Goal: Transaction & Acquisition: Subscribe to service/newsletter

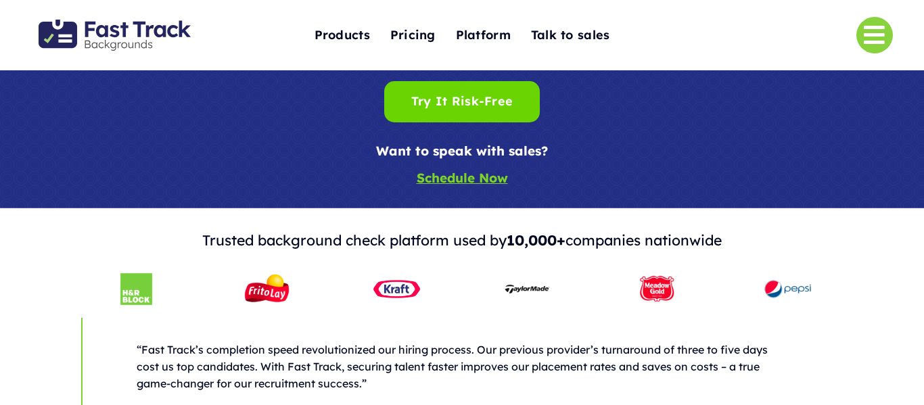
scroll to position [370, 0]
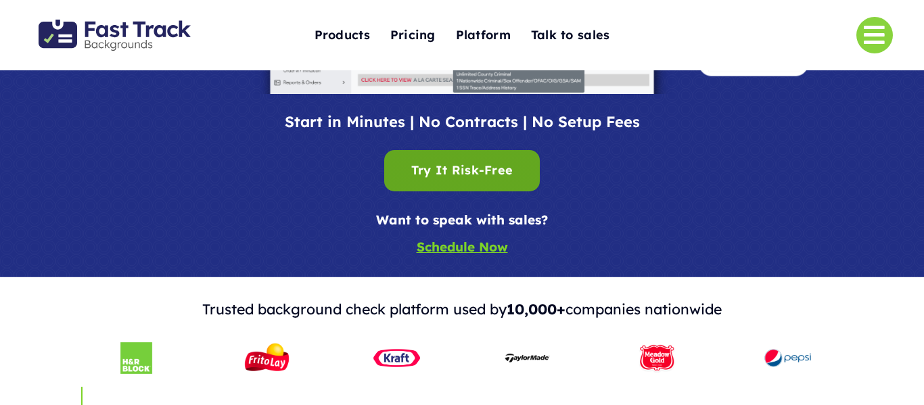
click at [490, 177] on div "Try It Risk-Free Try It Risk-Free" at bounding box center [461, 170] width 101 height 21
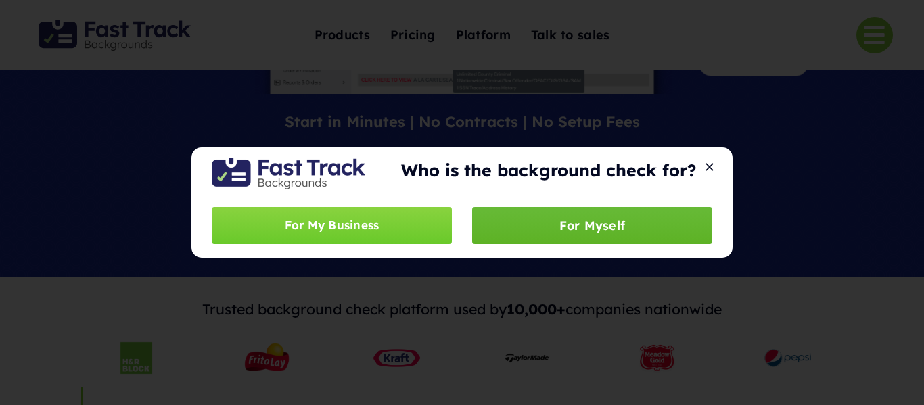
click at [543, 231] on link "For Myself" at bounding box center [592, 225] width 240 height 37
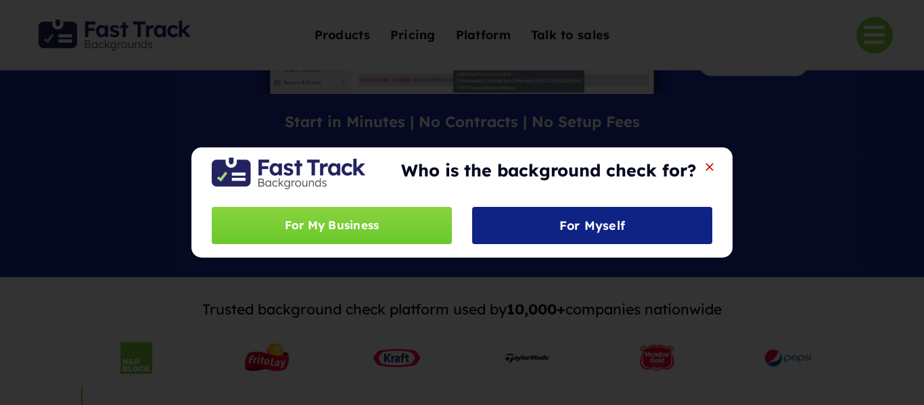
click at [700, 169] on button "Close" at bounding box center [709, 167] width 19 height 12
